Goal: Information Seeking & Learning: Learn about a topic

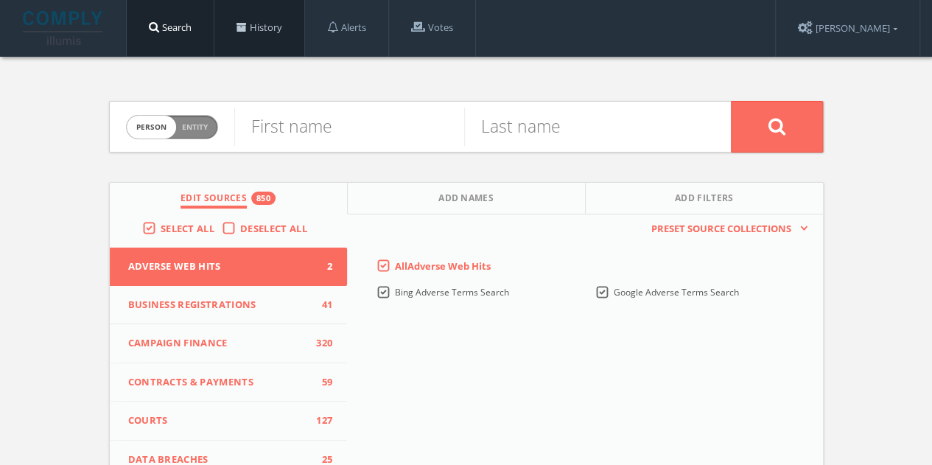
click at [289, 27] on link "History" at bounding box center [259, 28] width 90 height 56
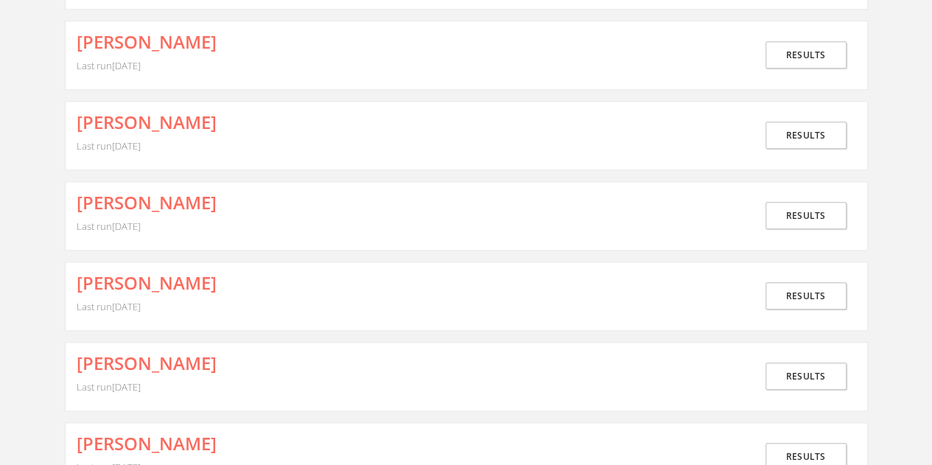
scroll to position [663, 0]
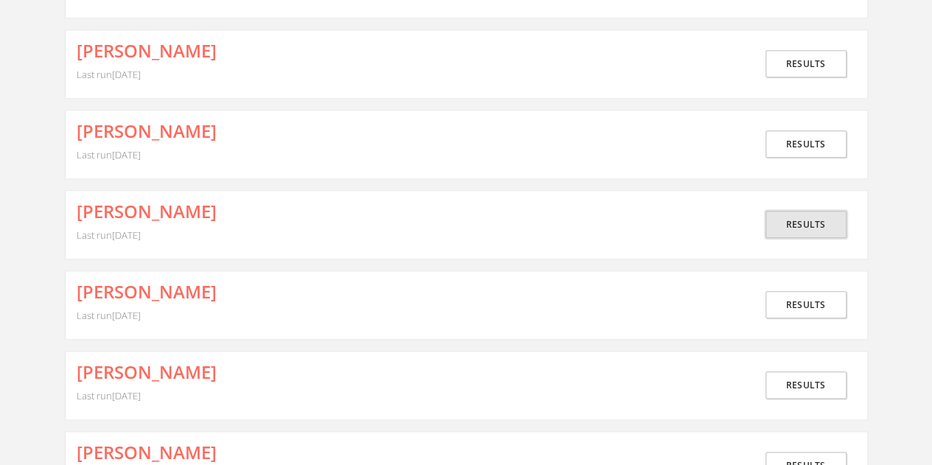
click at [799, 217] on link "Results" at bounding box center [805, 224] width 81 height 27
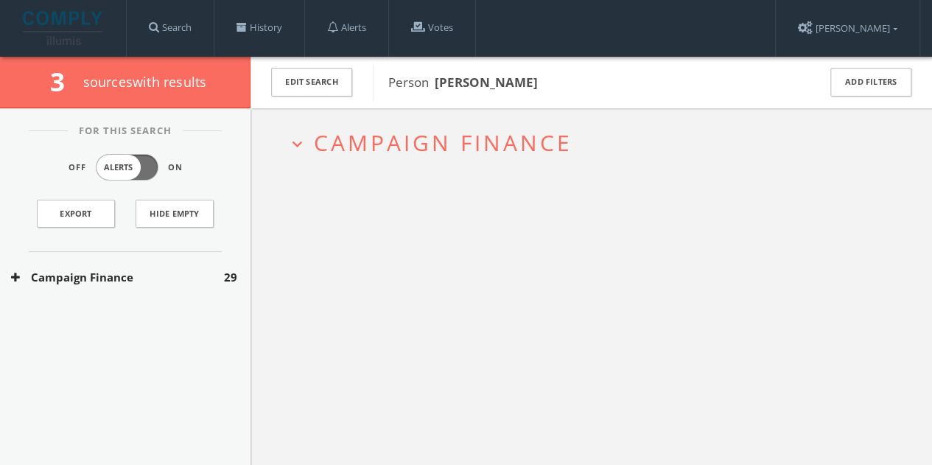
click at [155, 278] on button "Campaign Finance" at bounding box center [117, 277] width 213 height 17
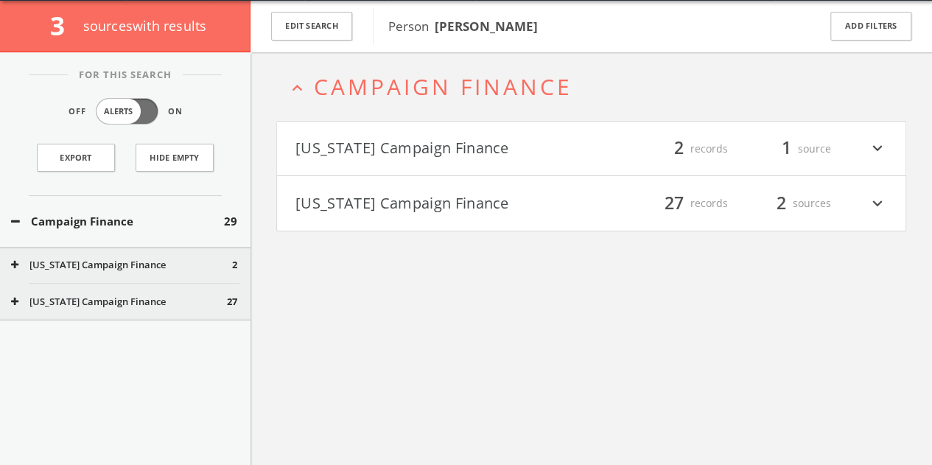
click at [553, 130] on h4 "[US_STATE] Campaign Finance filter_list 2 records 1 source expand_more" at bounding box center [591, 149] width 628 height 55
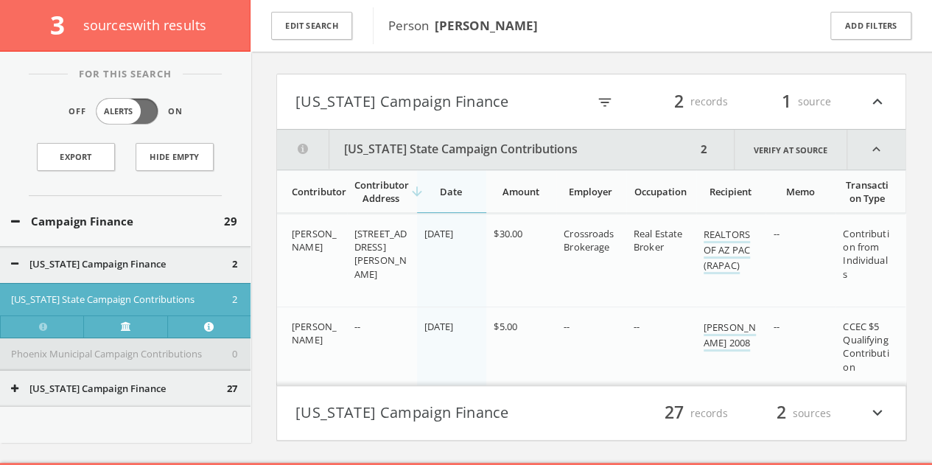
scroll to position [136, 0]
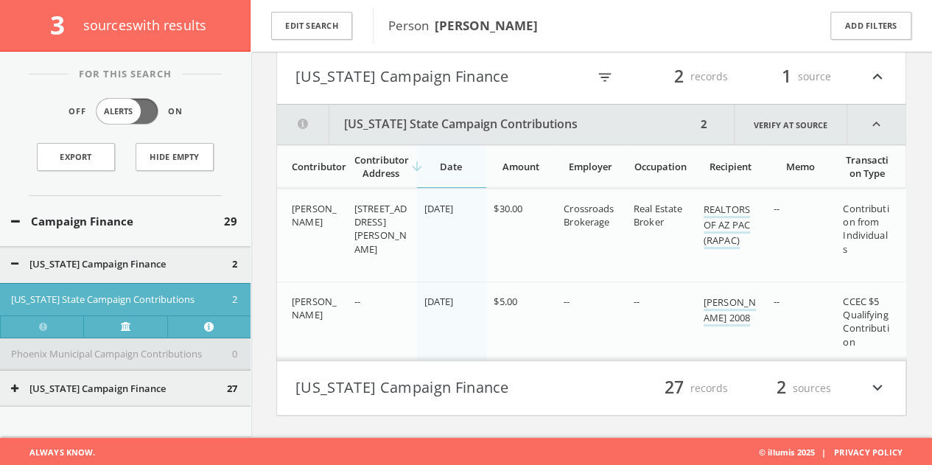
click at [558, 79] on button "[US_STATE] Campaign Finance" at bounding box center [441, 76] width 292 height 25
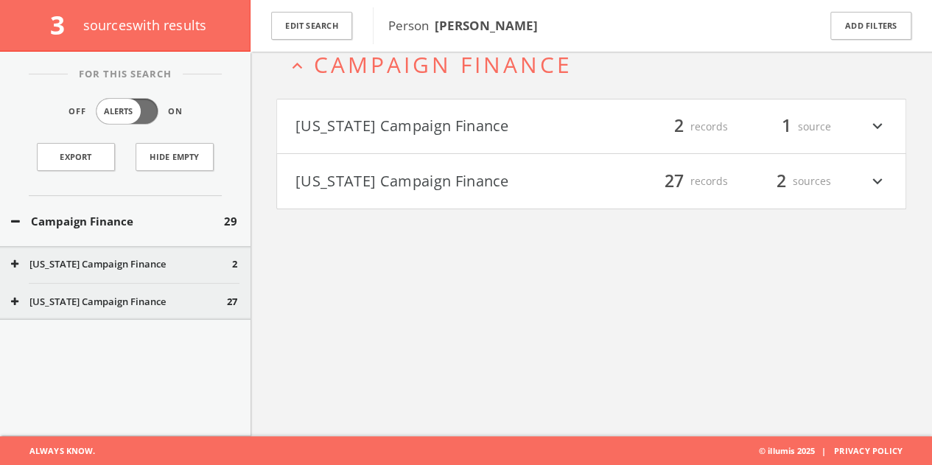
click at [883, 192] on h4 "[US_STATE] Campaign Finance filter_list 27 records 2 sources expand_more" at bounding box center [591, 181] width 628 height 55
